Goal: Task Accomplishment & Management: Use online tool/utility

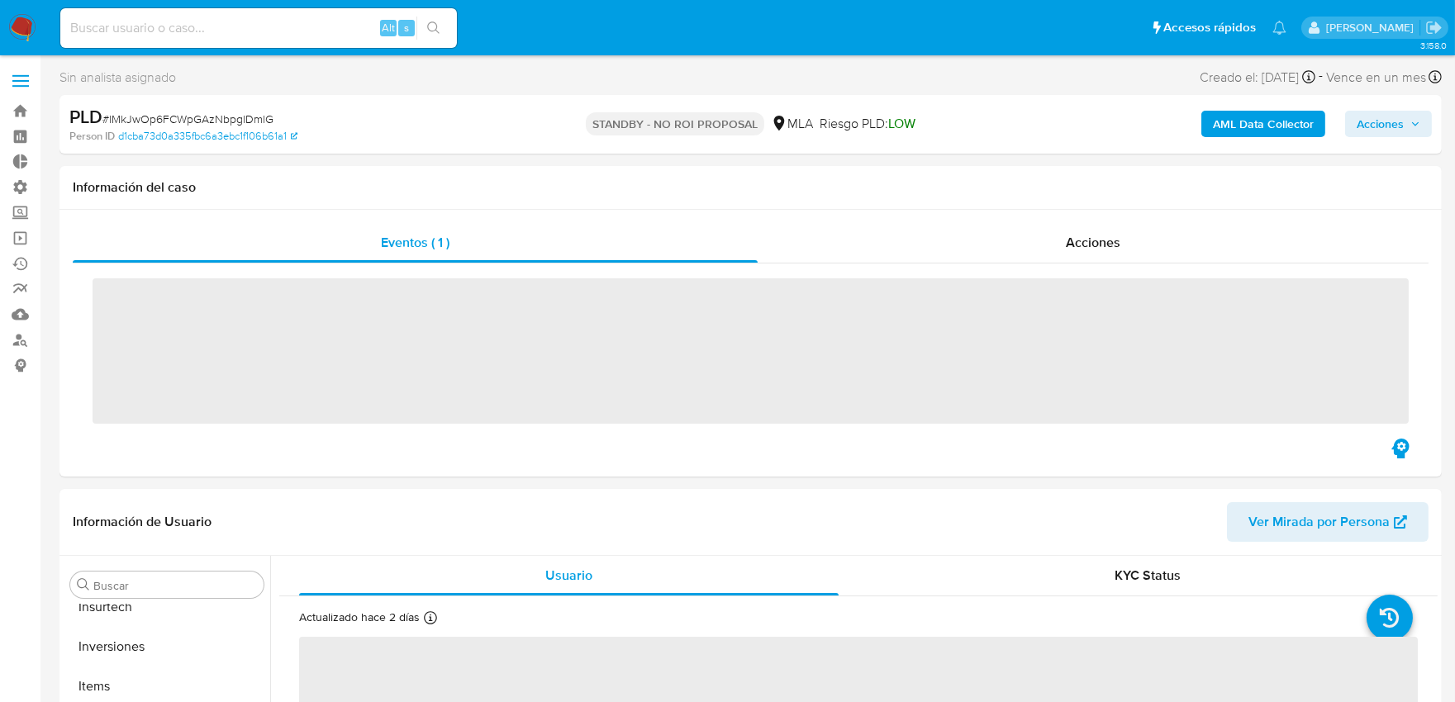
scroll to position [777, 0]
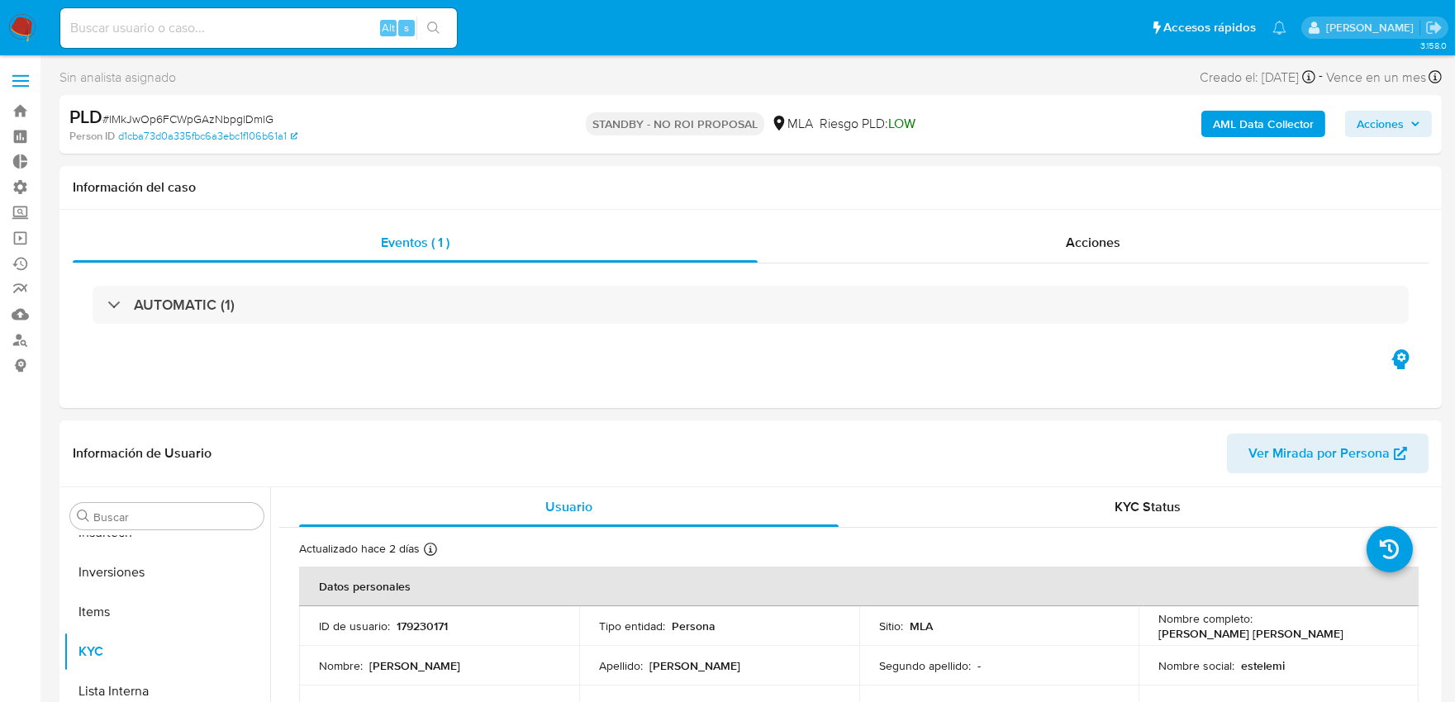
select select "10"
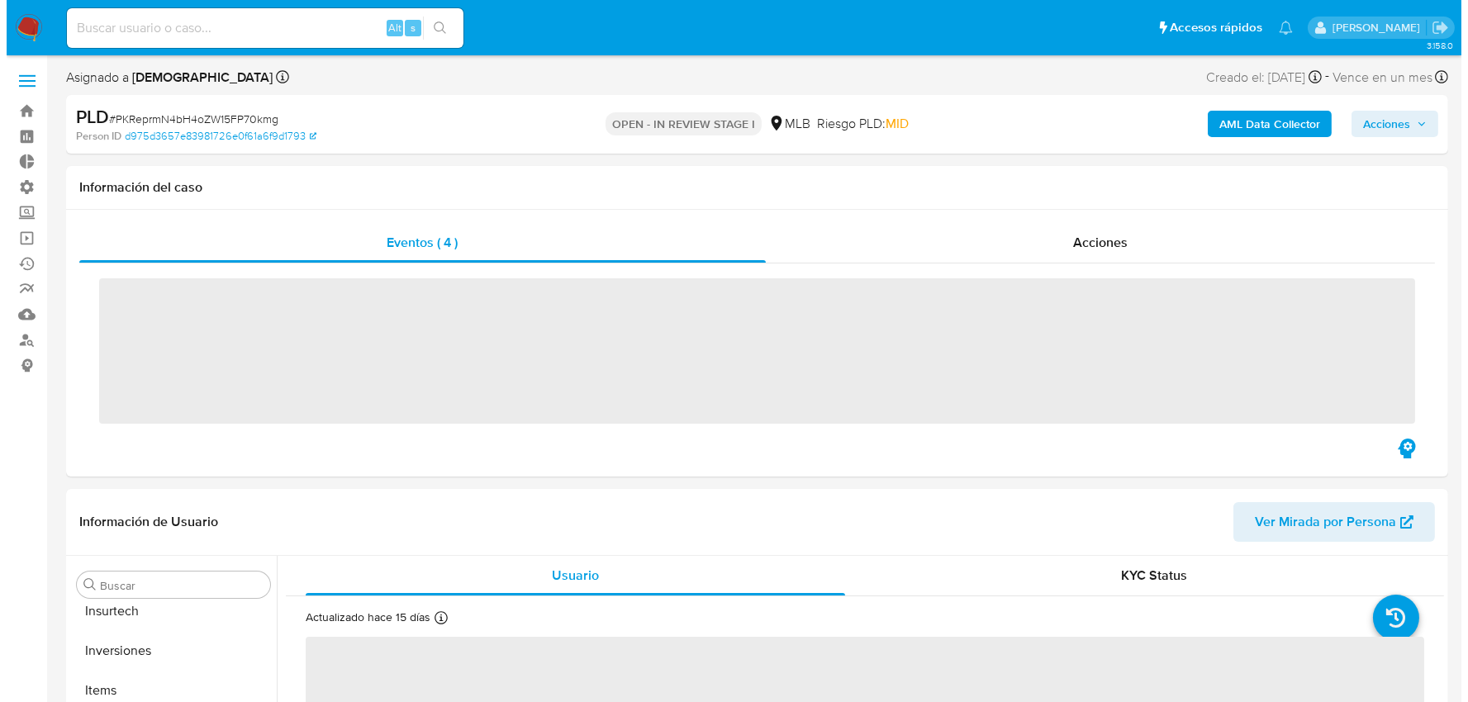
scroll to position [777, 0]
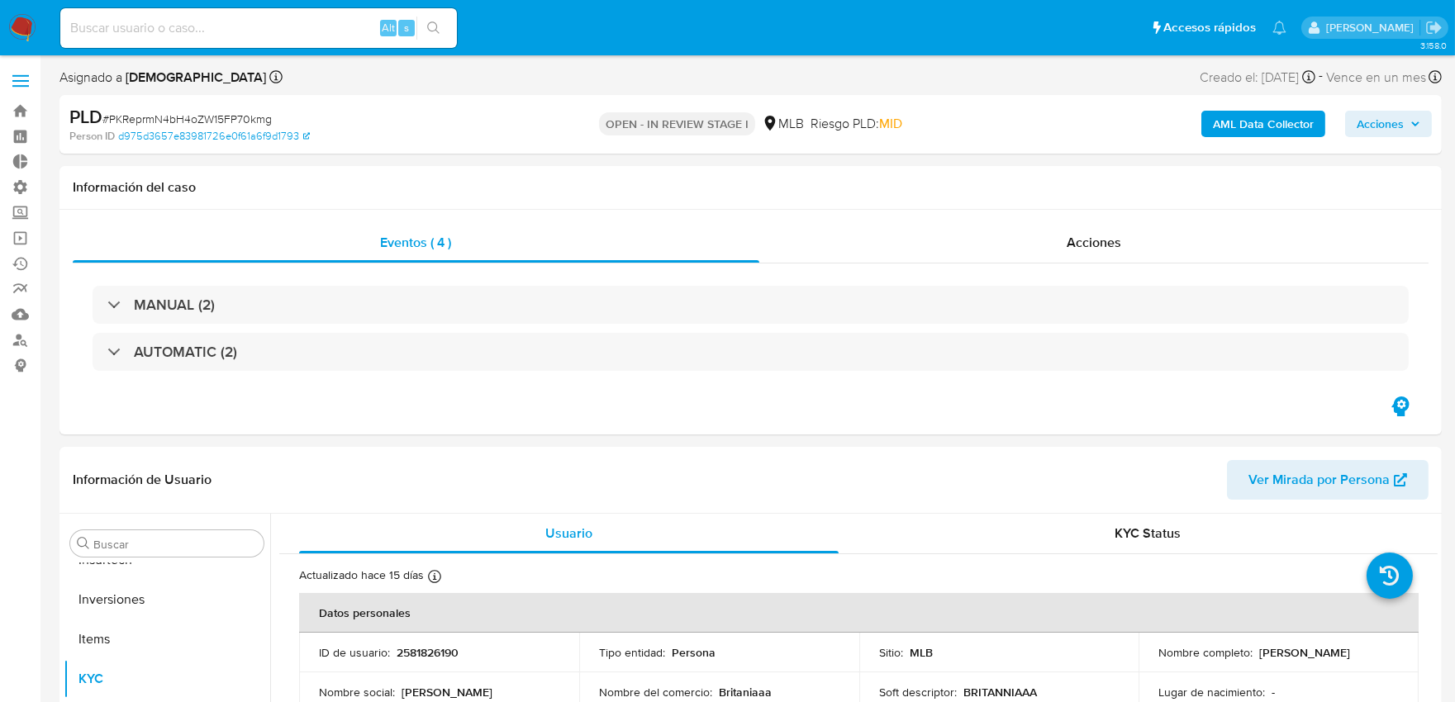
select select "10"
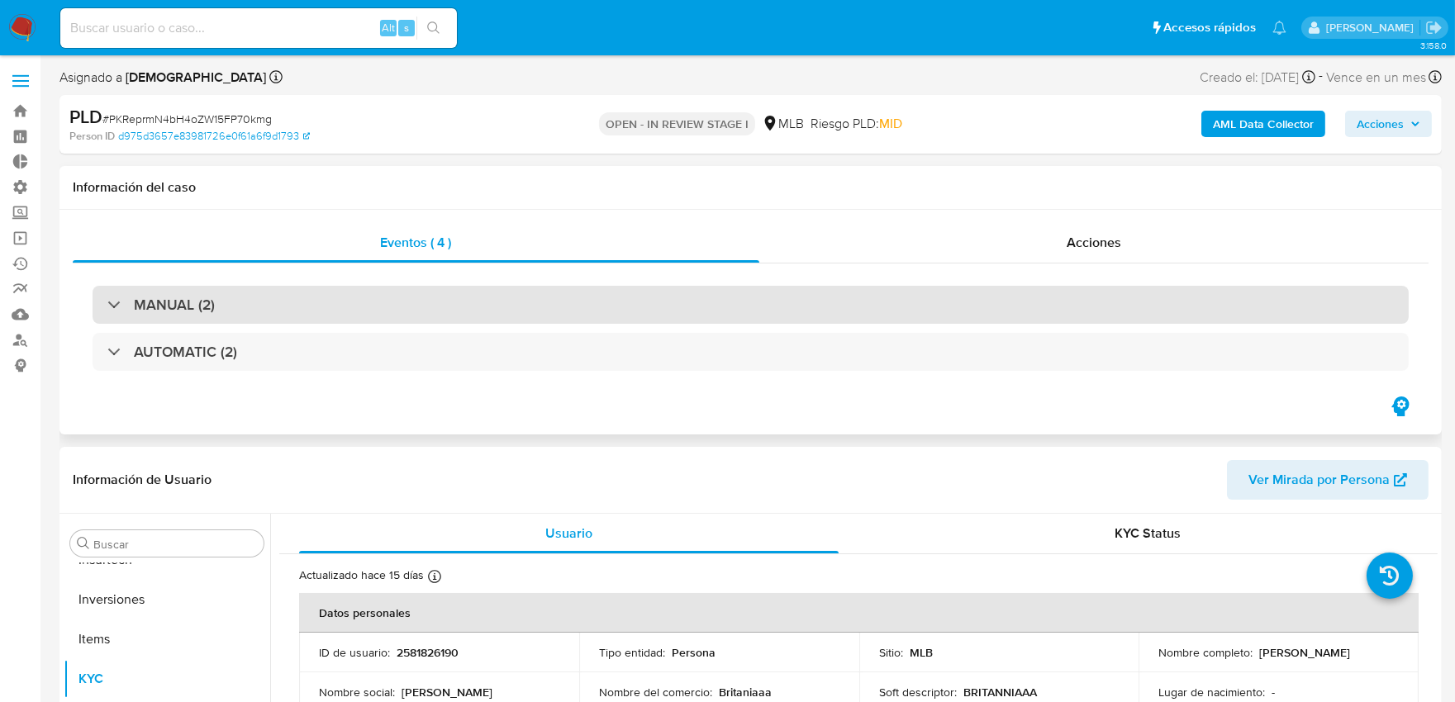
click at [451, 299] on div "MANUAL (2)" at bounding box center [751, 305] width 1316 height 38
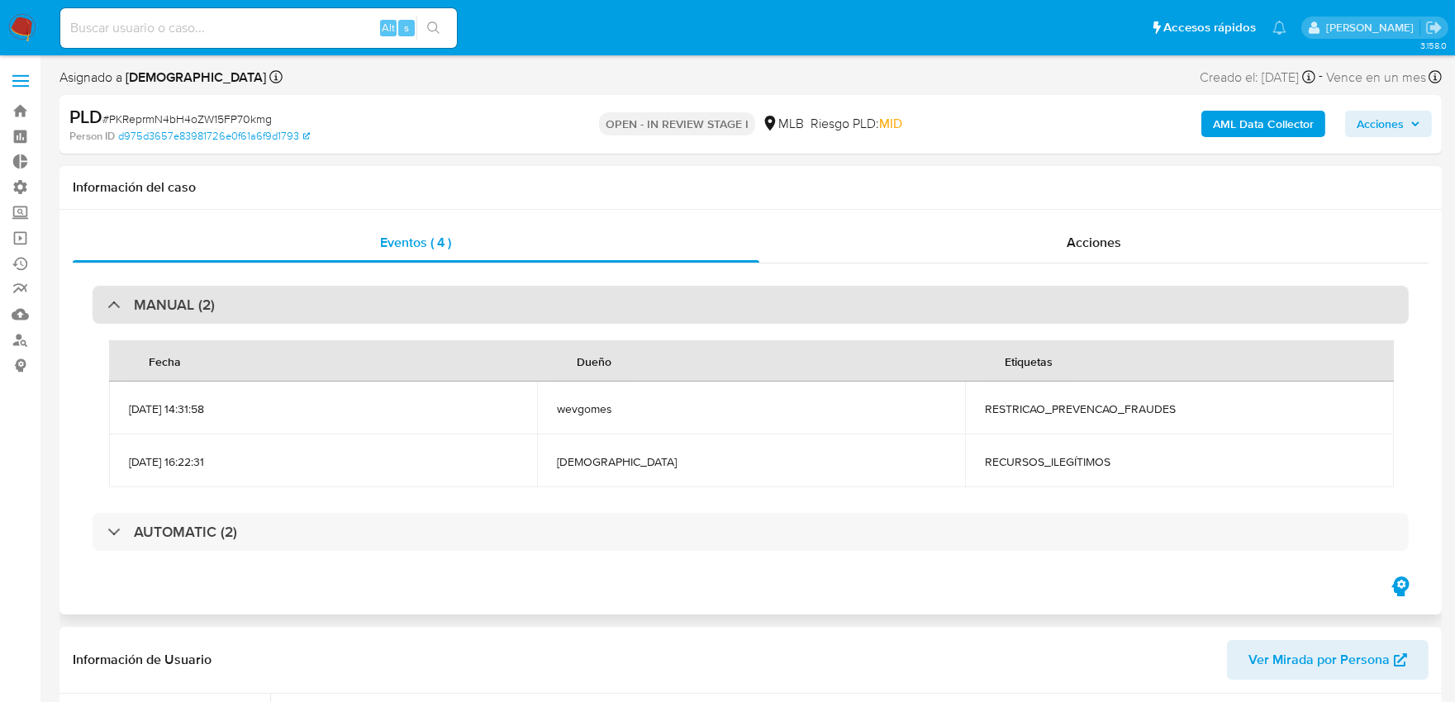
click at [451, 299] on div "MANUAL (2)" at bounding box center [751, 305] width 1316 height 38
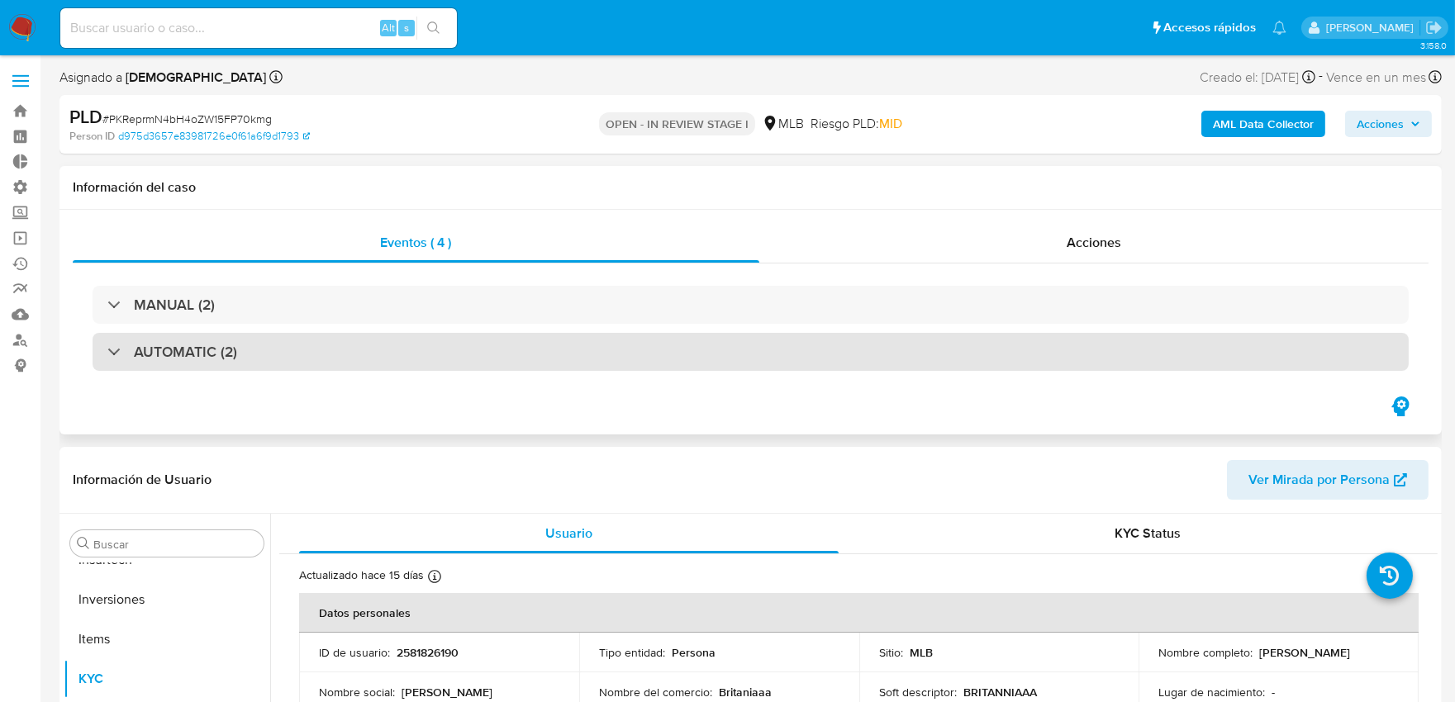
click at [403, 340] on div "AUTOMATIC (2)" at bounding box center [751, 352] width 1316 height 38
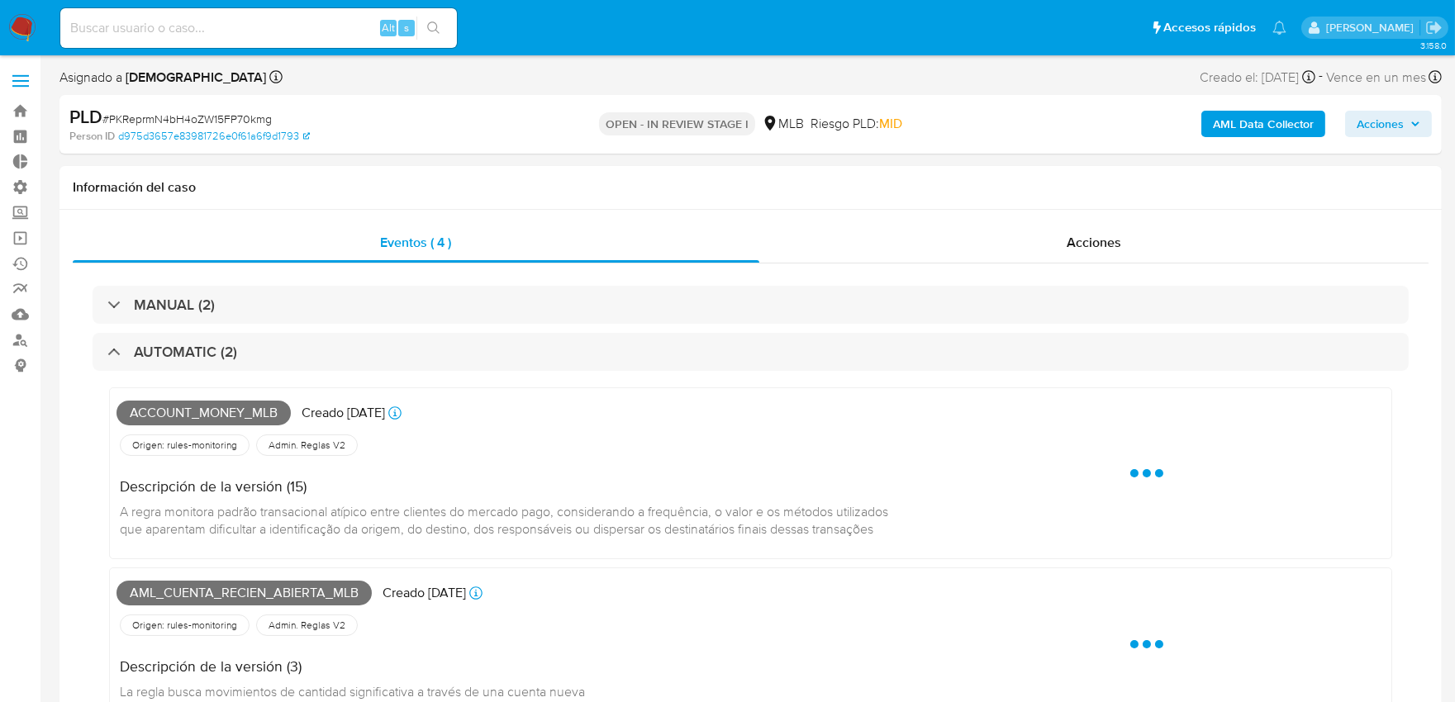
click at [1260, 127] on b "AML Data Collector" at bounding box center [1263, 124] width 101 height 26
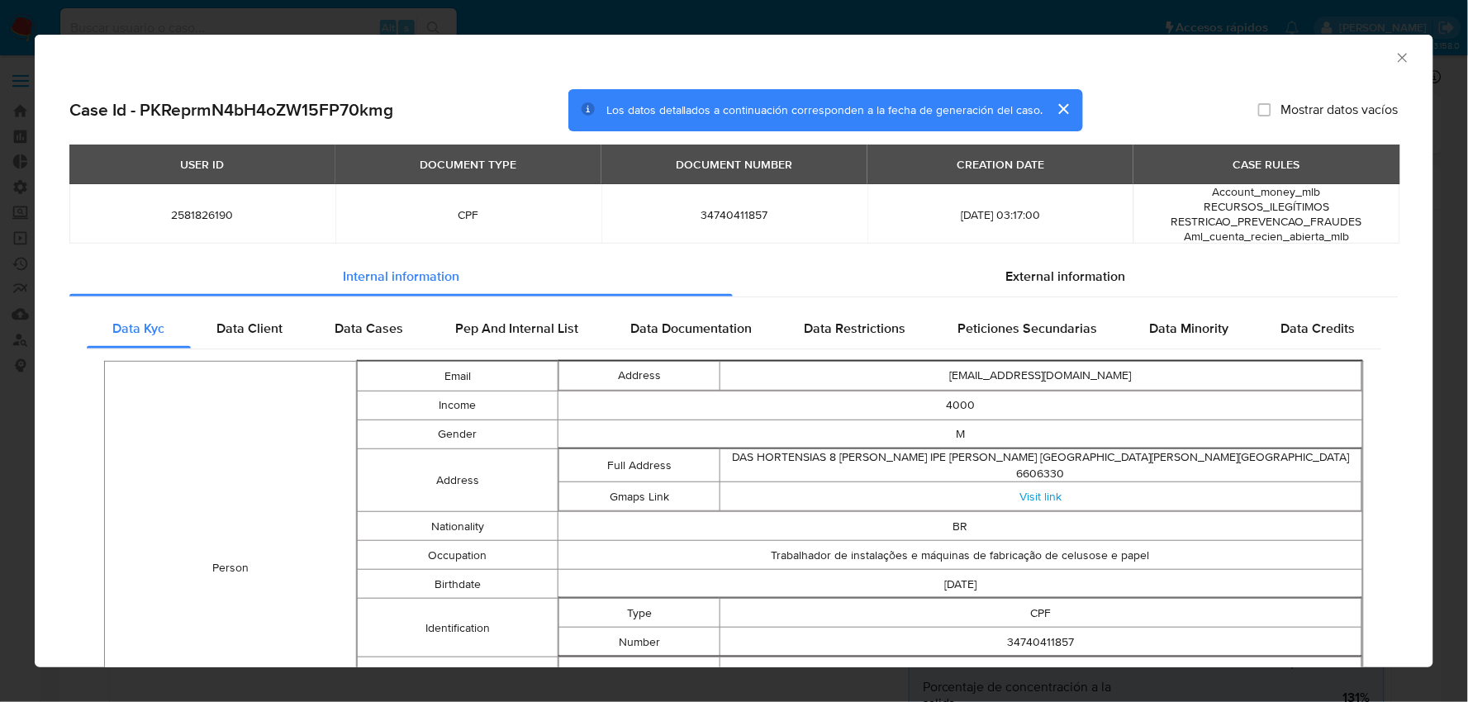
click at [1316, 211] on span "RECURSOS_ILEGÍTIMOS" at bounding box center [1268, 206] width 126 height 17
click at [381, 320] on span "Data Cases" at bounding box center [369, 328] width 69 height 19
